Goal: Find specific page/section: Find specific page/section

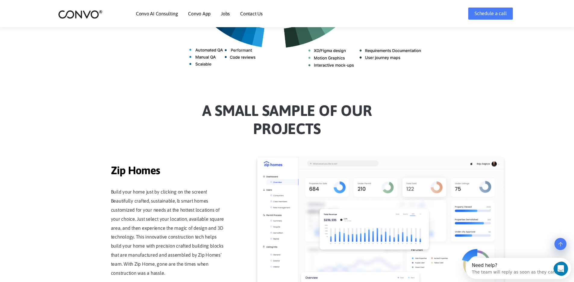
click at [226, 12] on link "Jobs" at bounding box center [225, 13] width 9 height 5
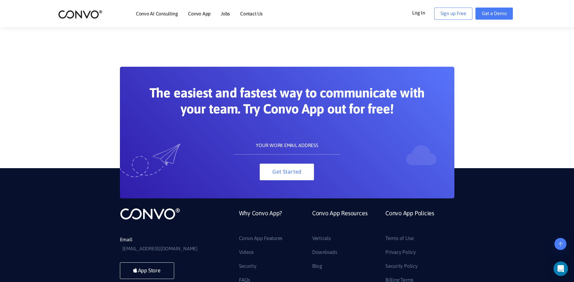
scroll to position [613, 0]
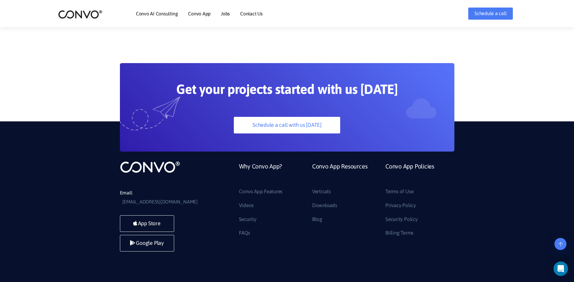
scroll to position [1687, 0]
